Goal: Task Accomplishment & Management: Use online tool/utility

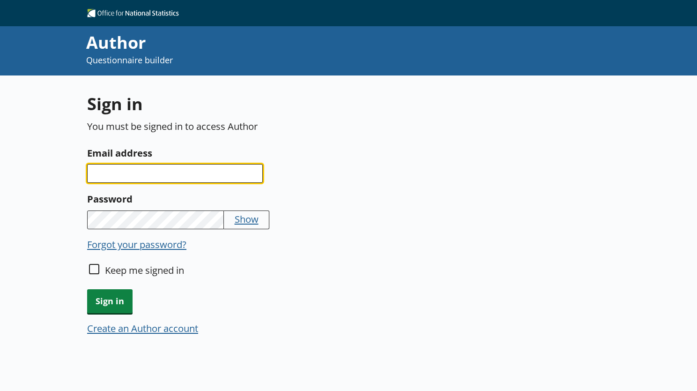
click at [135, 170] on input "Email address" at bounding box center [175, 173] width 176 height 19
type input "[PERSON_NAME][EMAIL_ADDRESS][PERSON_NAME][DOMAIN_NAME]"
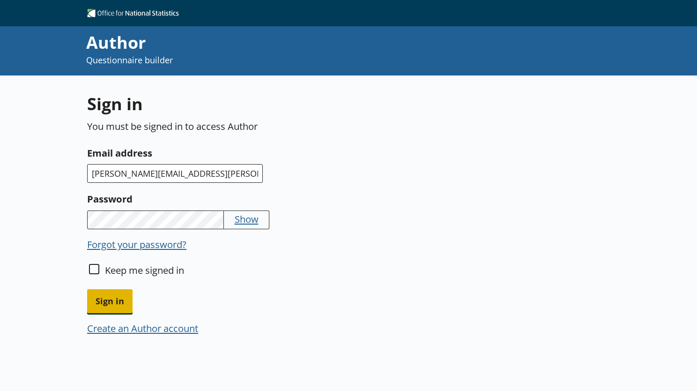
click at [101, 299] on span "Sign in" at bounding box center [109, 301] width 45 height 24
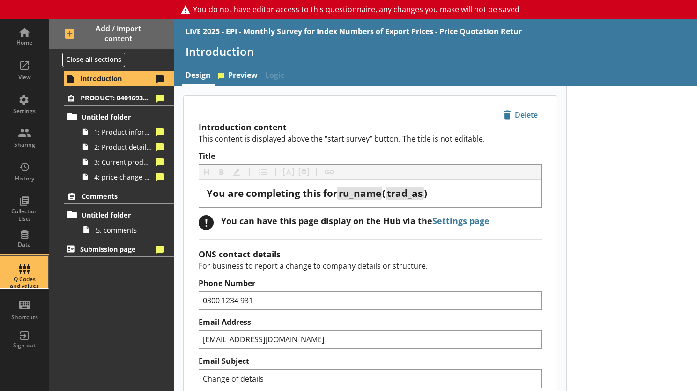
click at [16, 263] on div "Q Codes and values" at bounding box center [24, 271] width 33 height 33
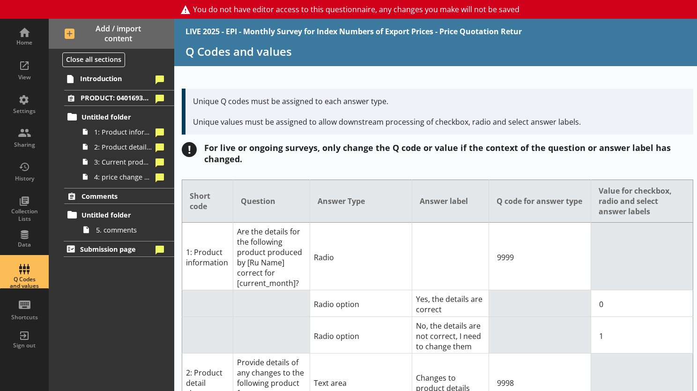
click at [468, 160] on div "For live or ongoing surveys, only change the Q code or value if the context of …" at bounding box center [448, 153] width 489 height 22
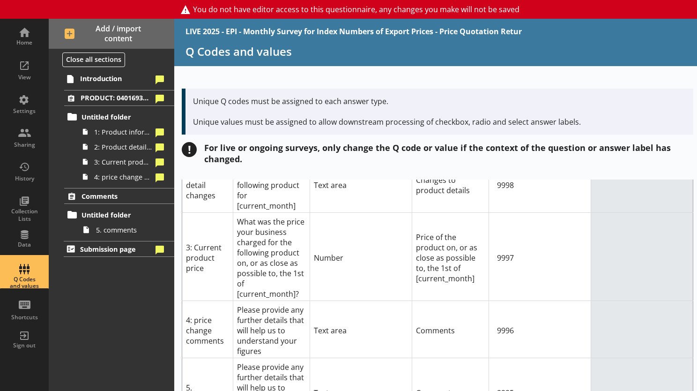
scroll to position [232, 0]
